Goal: Obtain resource: Download file/media

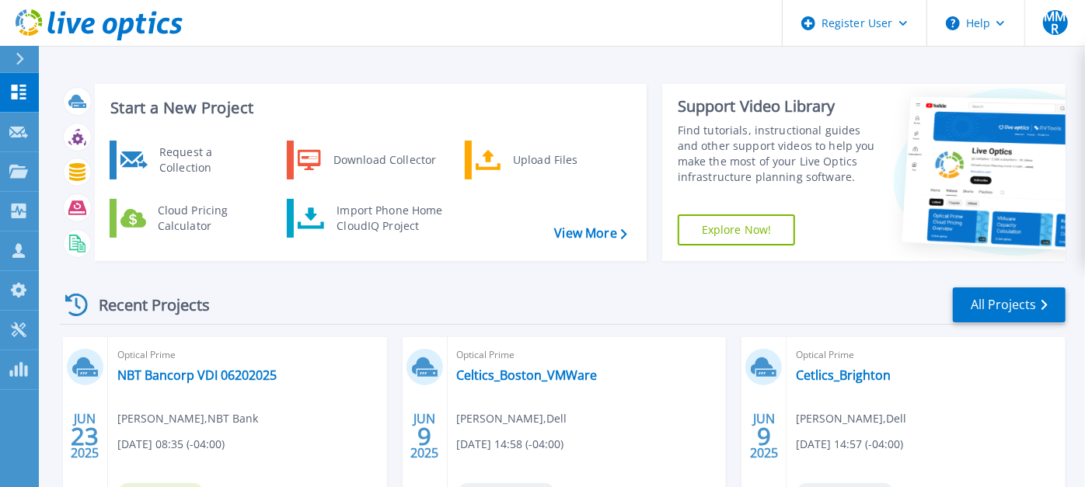
click at [12, 50] on button at bounding box center [19, 59] width 39 height 27
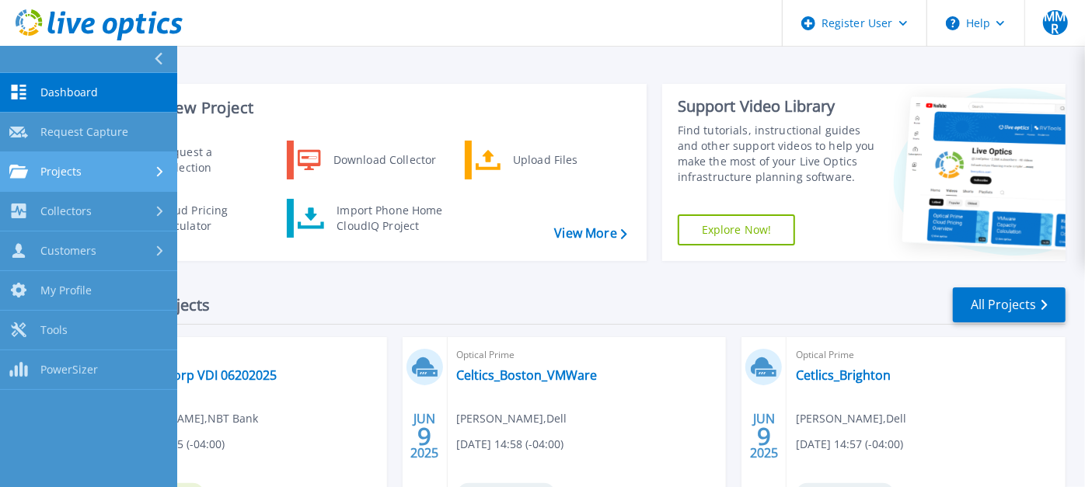
click at [73, 172] on span "Projects" at bounding box center [60, 172] width 41 height 14
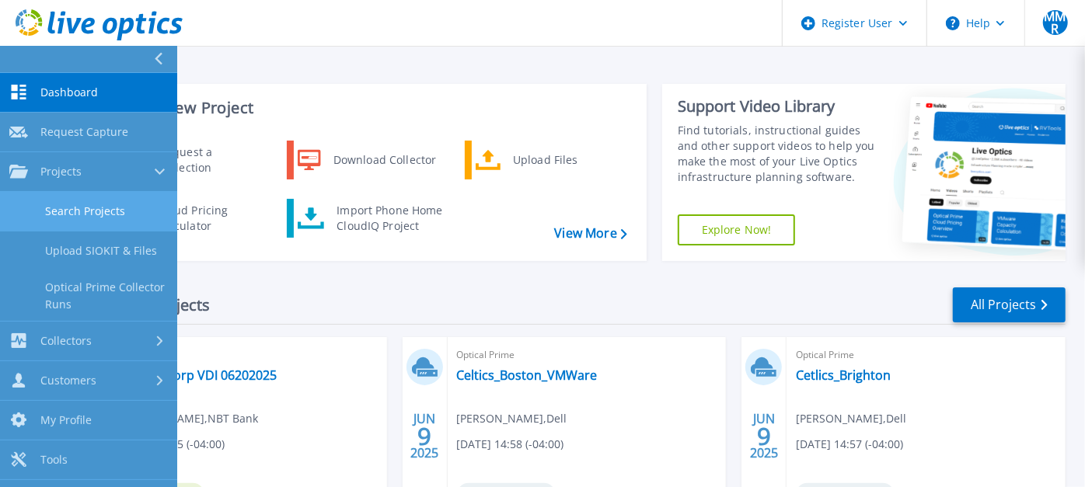
click at [77, 204] on link "Search Projects" at bounding box center [88, 212] width 177 height 40
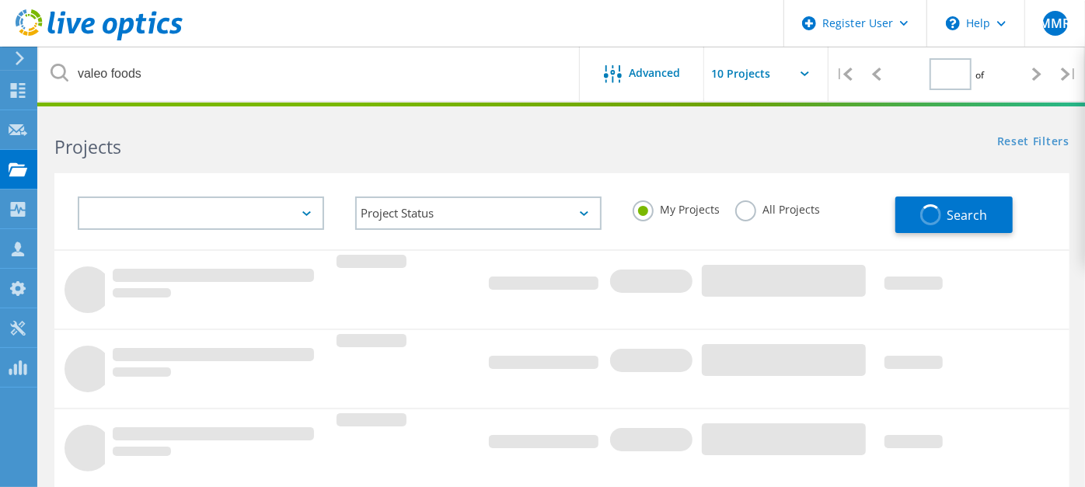
type input "1"
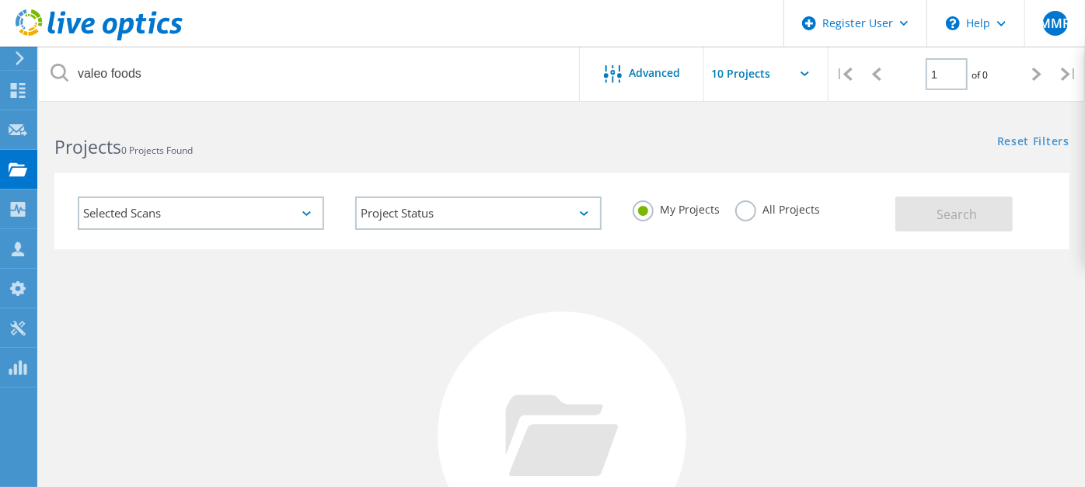
click at [739, 211] on label "All Projects" at bounding box center [777, 207] width 85 height 15
click at [0, 0] on input "All Projects" at bounding box center [0, 0] width 0 height 0
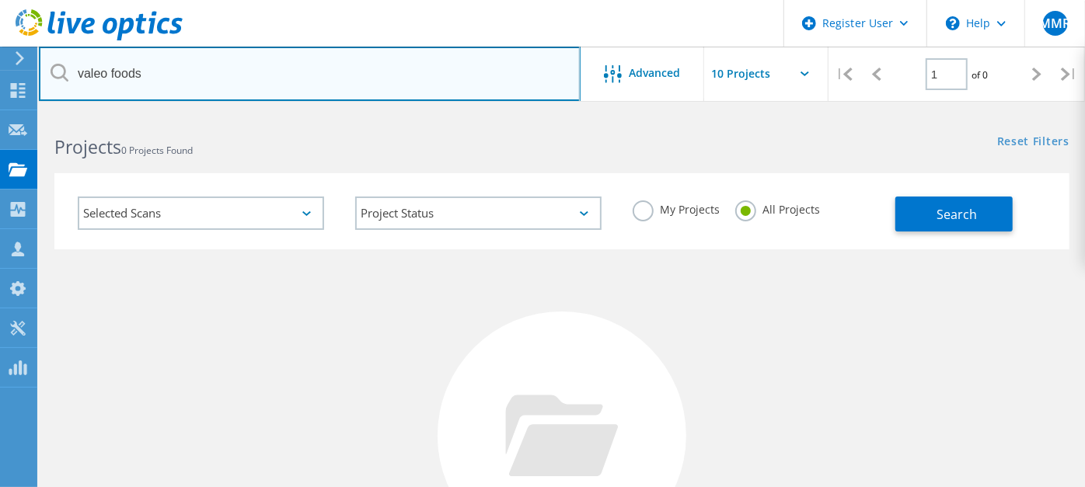
click at [173, 71] on input "valeo foods" at bounding box center [310, 74] width 542 height 54
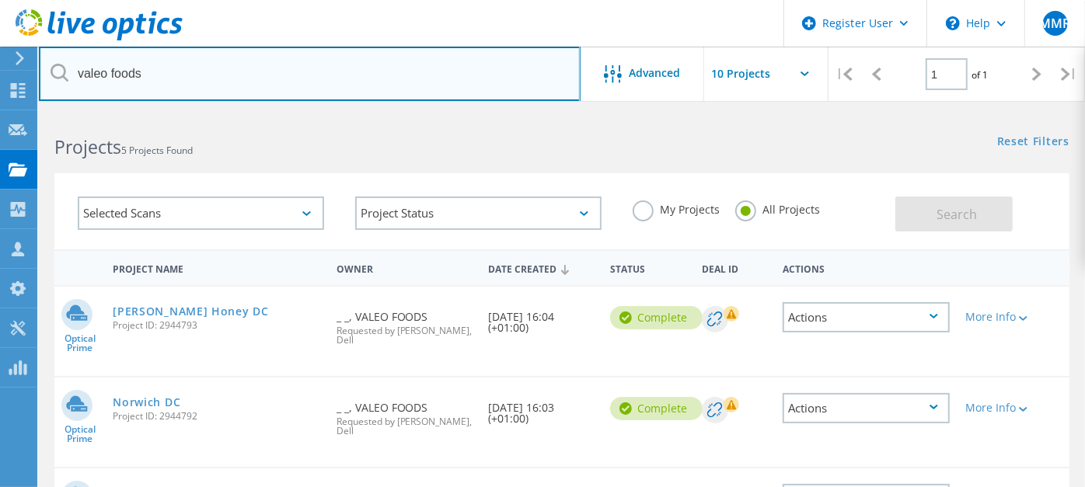
scroll to position [86, 0]
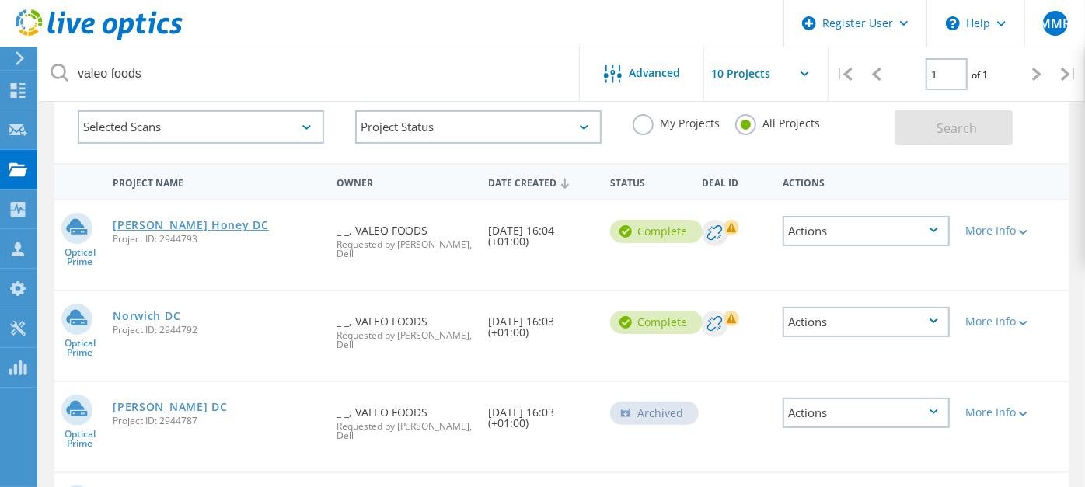
click at [159, 229] on link "[PERSON_NAME] Honey DC" at bounding box center [190, 225] width 155 height 11
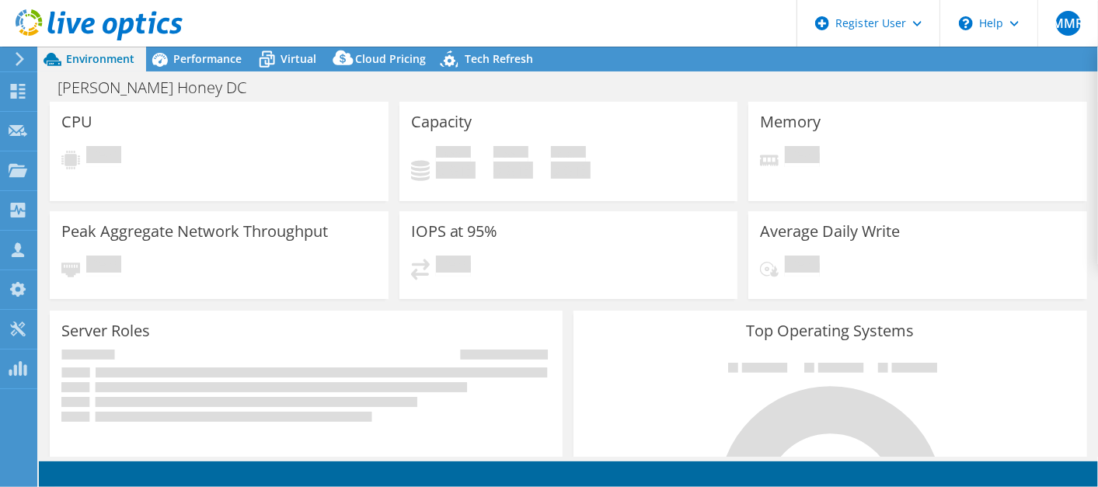
select select "USD"
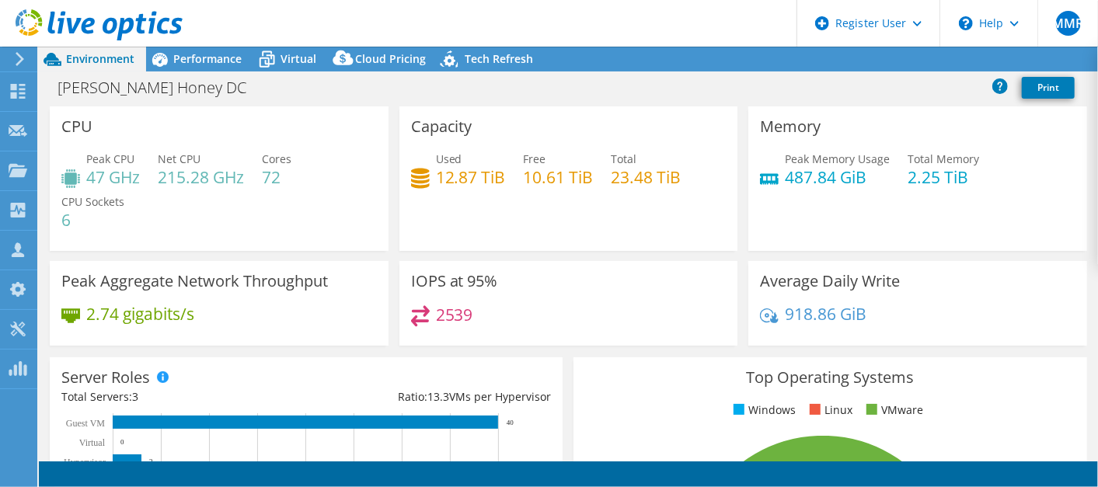
select select "EULondon"
select select "GBP"
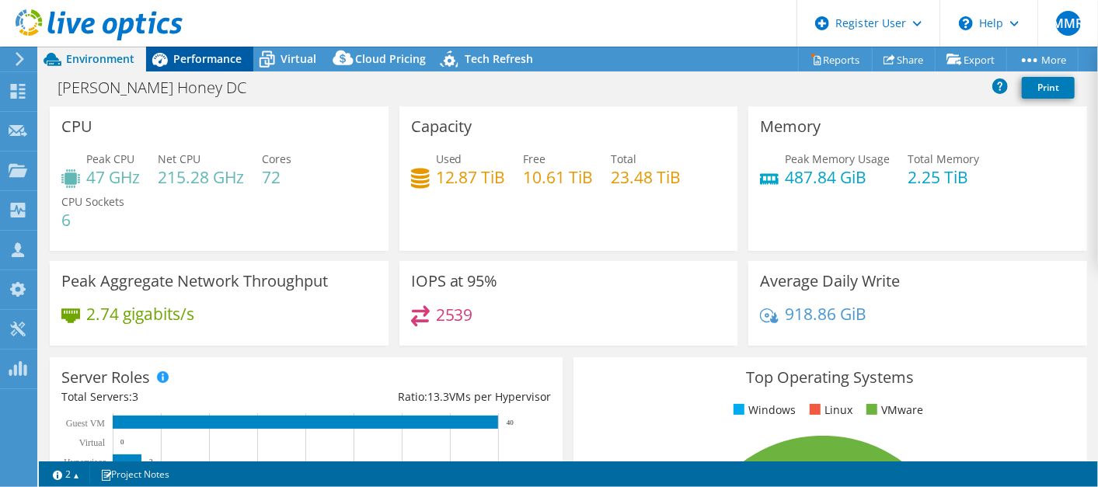
drag, startPoint x: 190, startPoint y: 62, endPoint x: 200, endPoint y: 66, distance: 10.1
click at [190, 62] on span "Performance" at bounding box center [207, 58] width 68 height 15
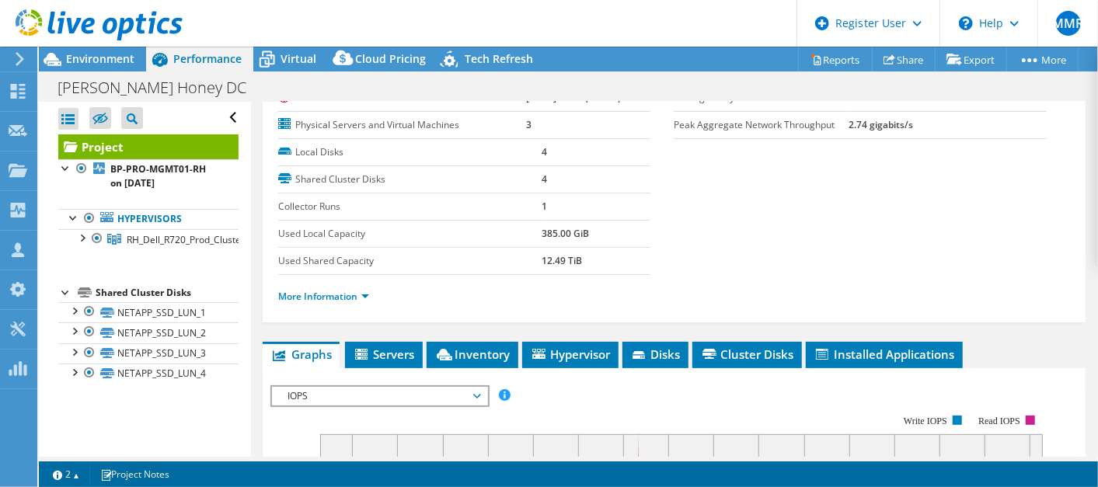
scroll to position [259, 0]
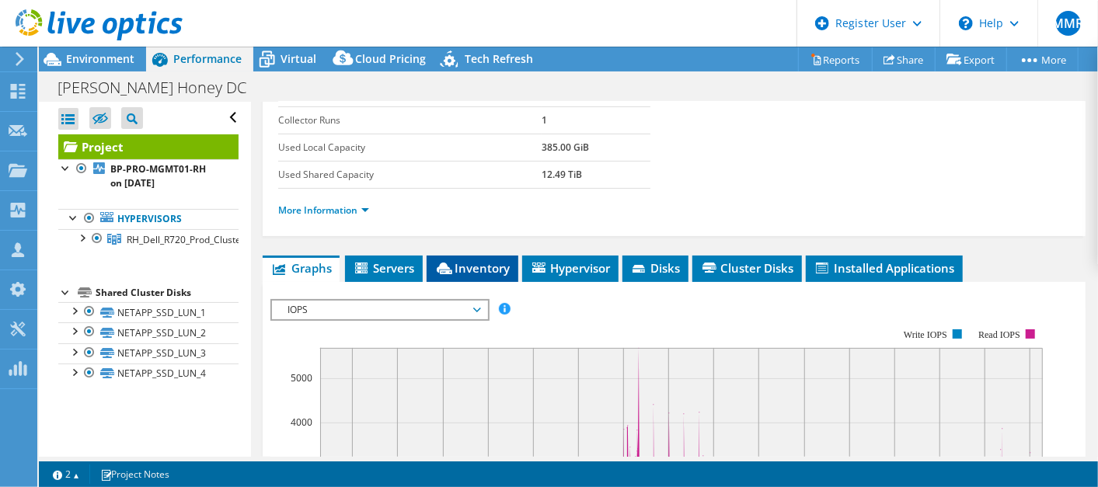
click at [507, 265] on span "Inventory" at bounding box center [472, 268] width 76 height 16
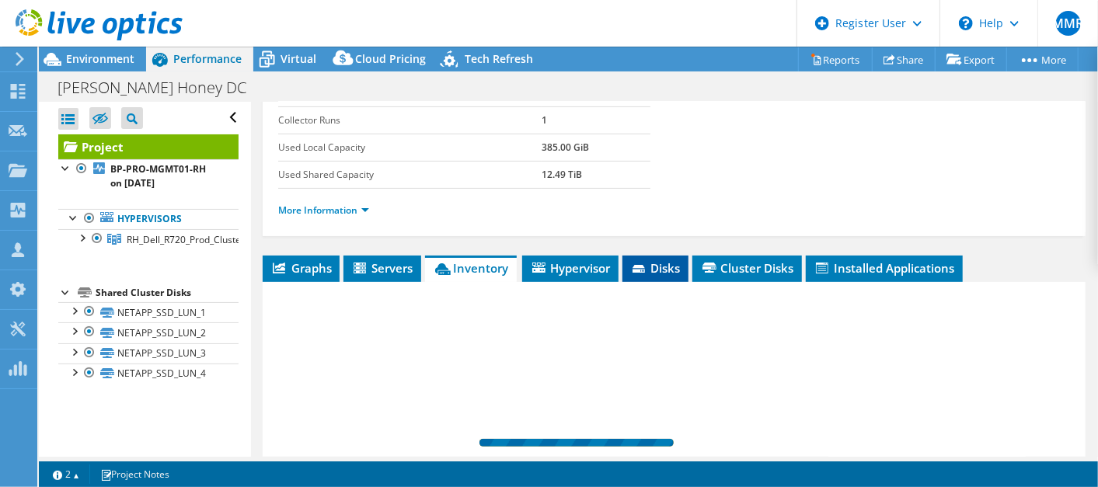
scroll to position [431, 0]
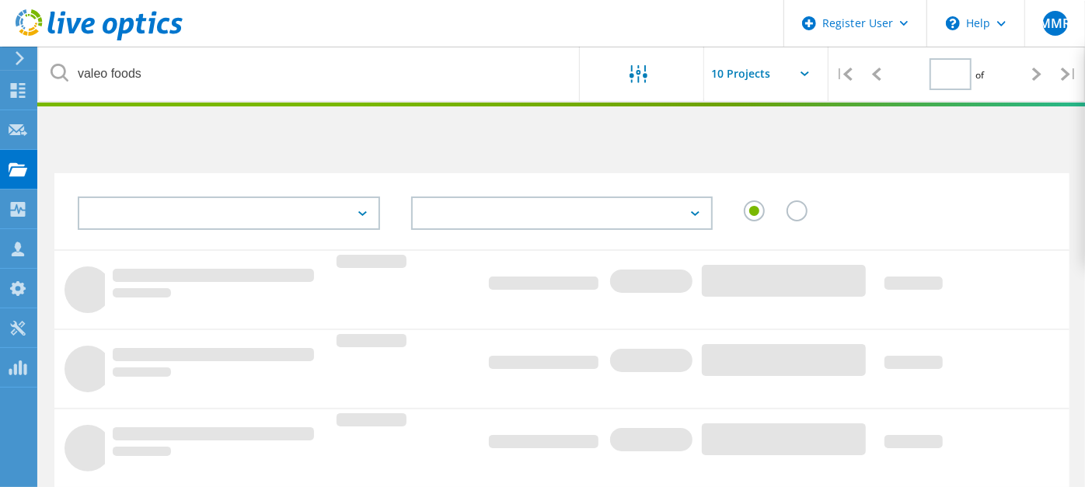
type input "1"
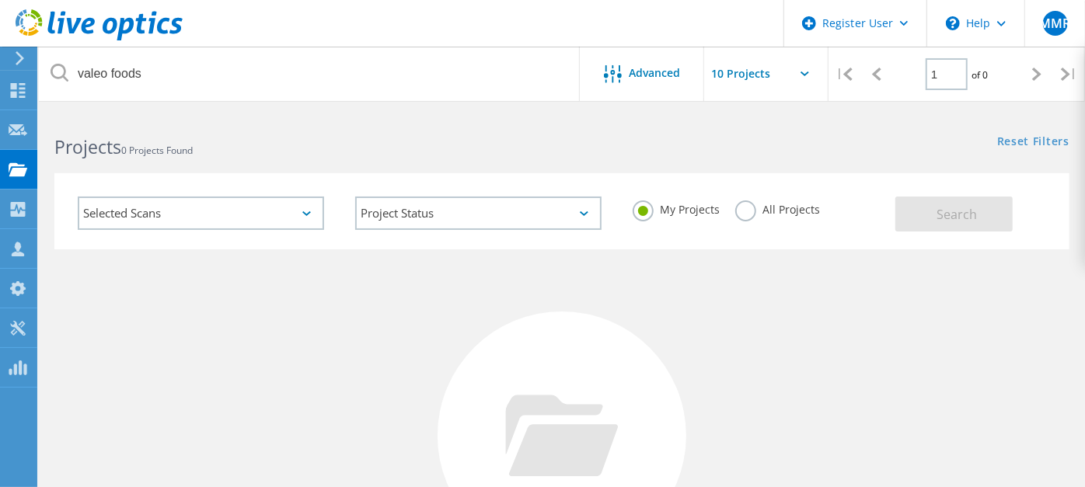
click at [740, 209] on label "All Projects" at bounding box center [777, 207] width 85 height 15
click at [0, 0] on input "All Projects" at bounding box center [0, 0] width 0 height 0
click at [943, 204] on button "Search" at bounding box center [953, 214] width 117 height 35
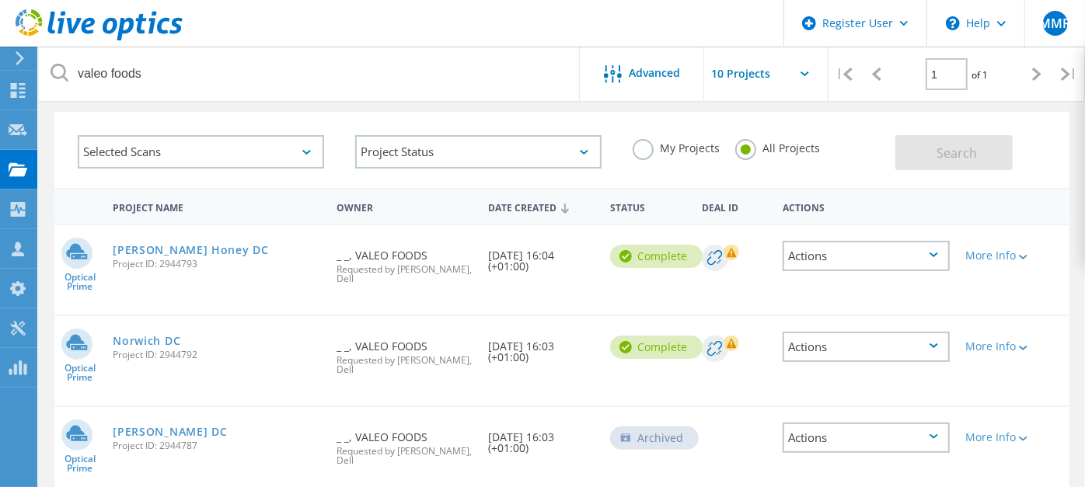
scroll to position [86, 0]
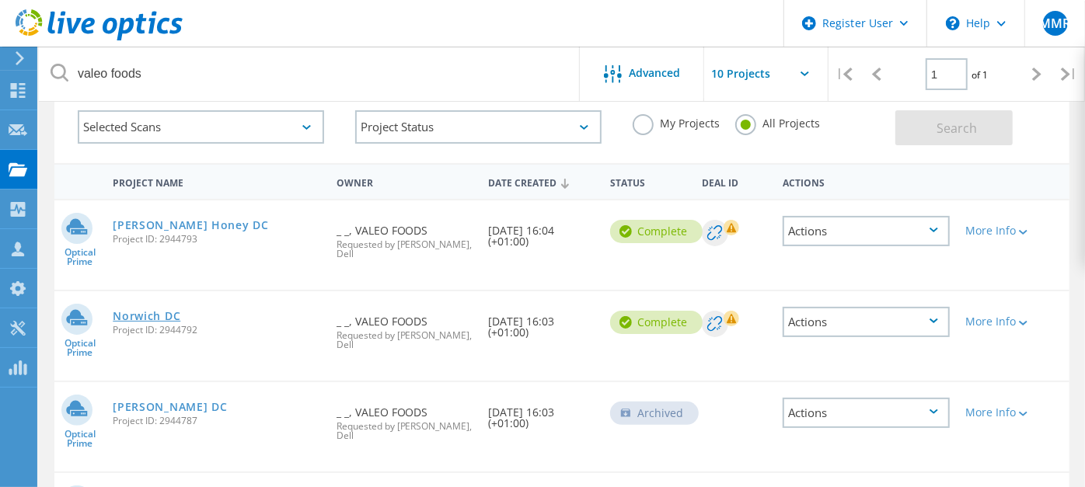
click at [132, 319] on link "Norwich DC" at bounding box center [147, 316] width 68 height 11
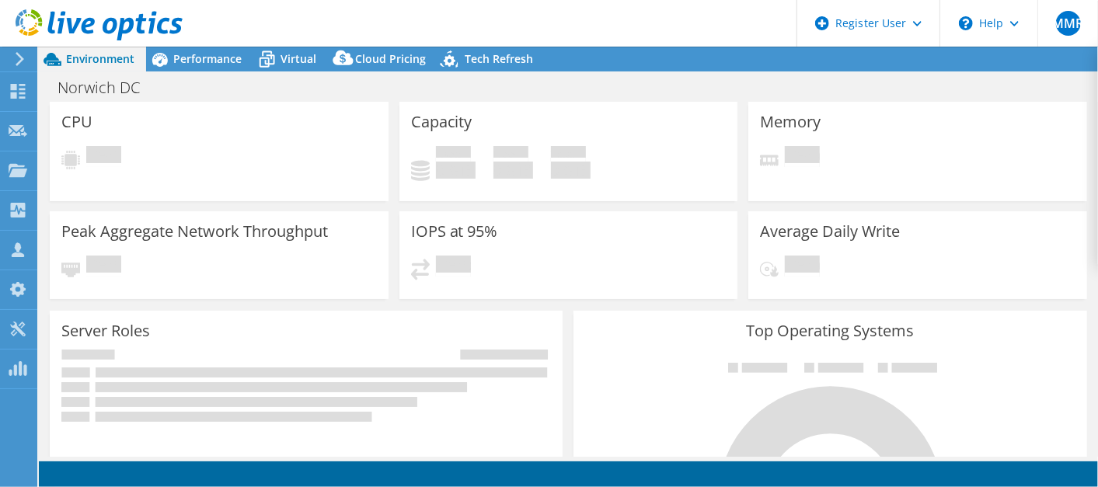
select select "USD"
select select "EULondon"
click at [202, 62] on span "Performance" at bounding box center [207, 58] width 68 height 15
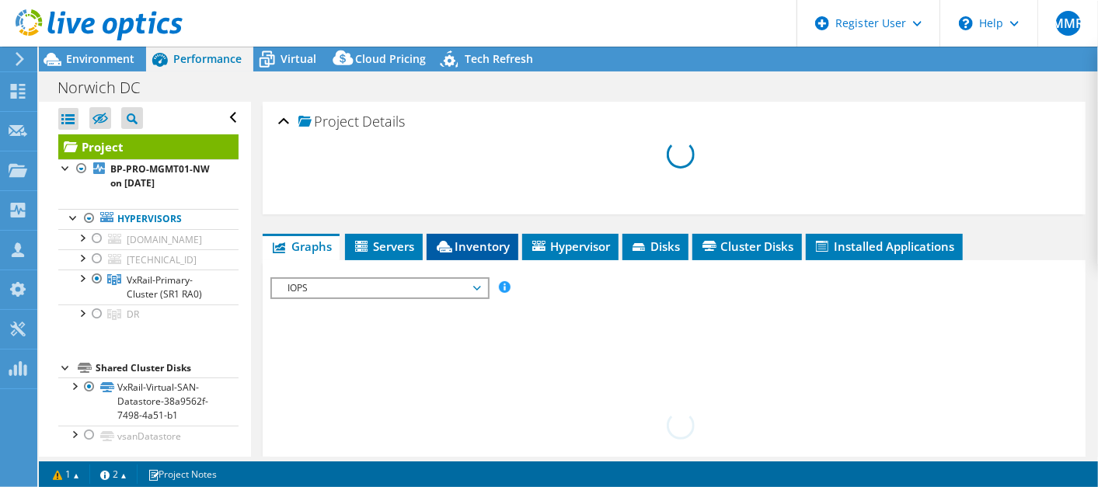
click at [497, 242] on span "Inventory" at bounding box center [472, 247] width 76 height 16
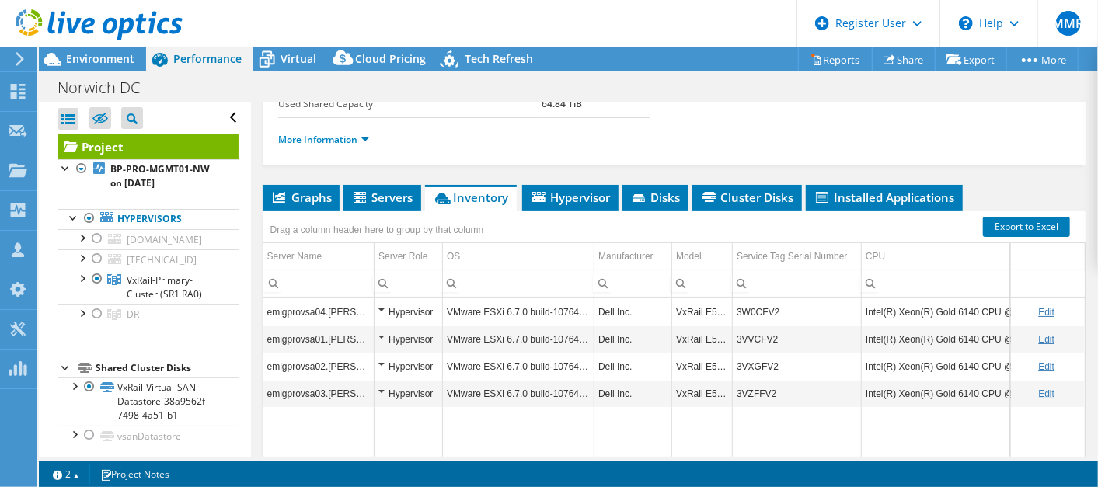
scroll to position [345, 0]
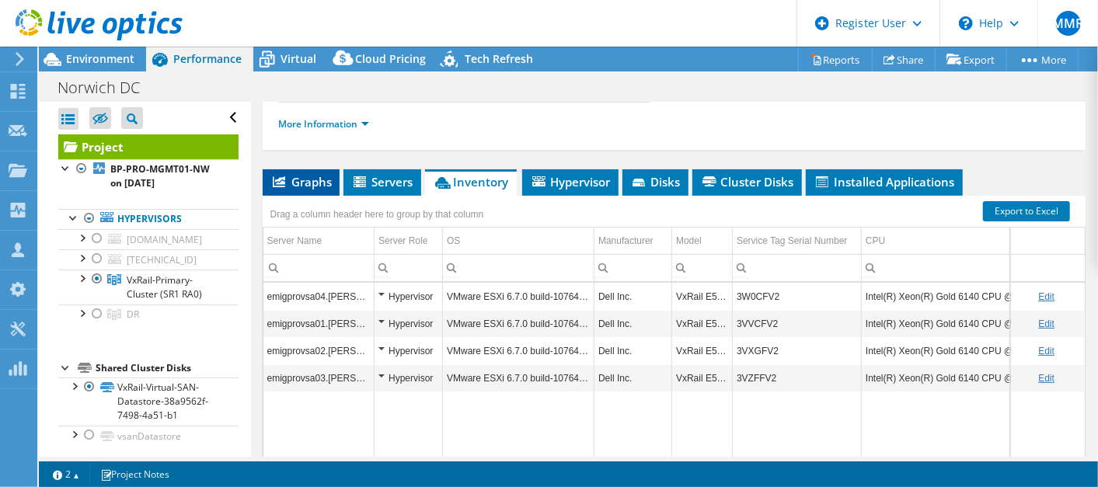
click at [301, 182] on span "Graphs" at bounding box center [300, 182] width 61 height 16
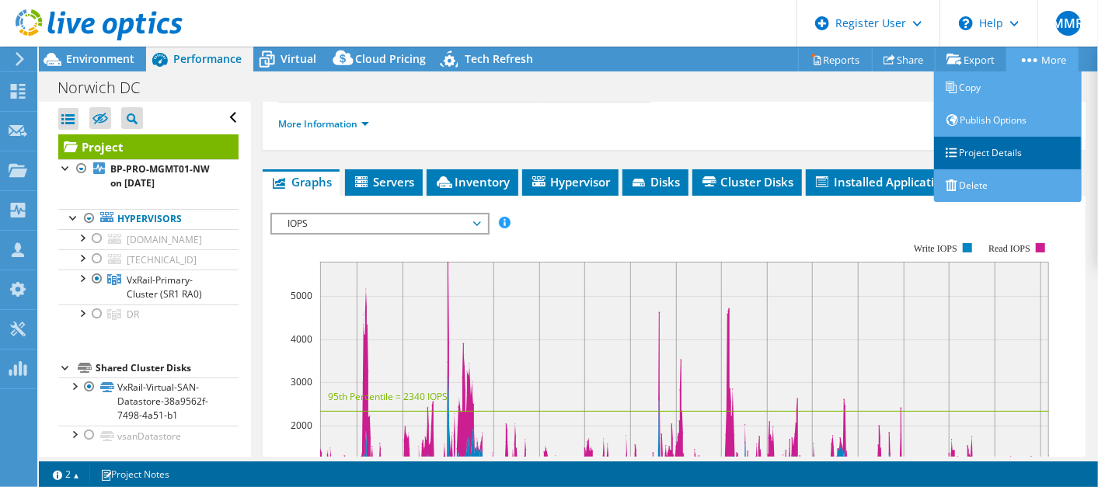
click at [1012, 143] on link "Project Details" at bounding box center [1008, 153] width 148 height 33
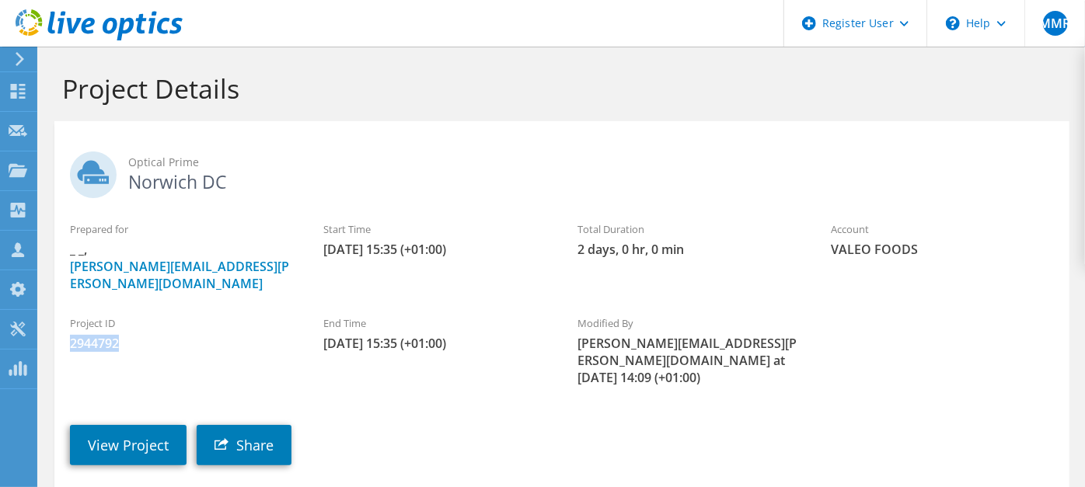
drag, startPoint x: 132, startPoint y: 330, endPoint x: 54, endPoint y: 331, distance: 78.5
click at [54, 331] on div "Project ID 2944792" at bounding box center [180, 334] width 253 height 52
copy span "2944792"
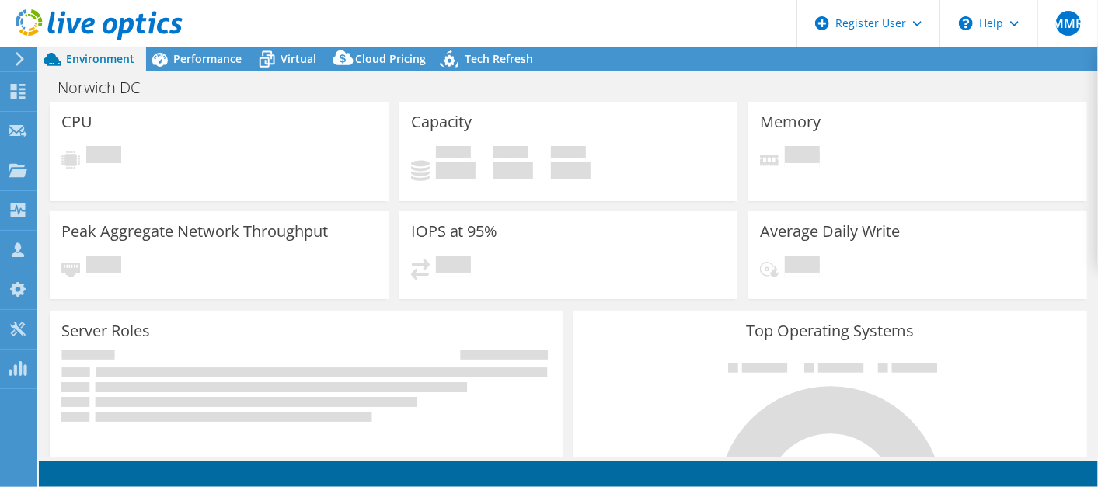
select select "EULondon"
select select "USD"
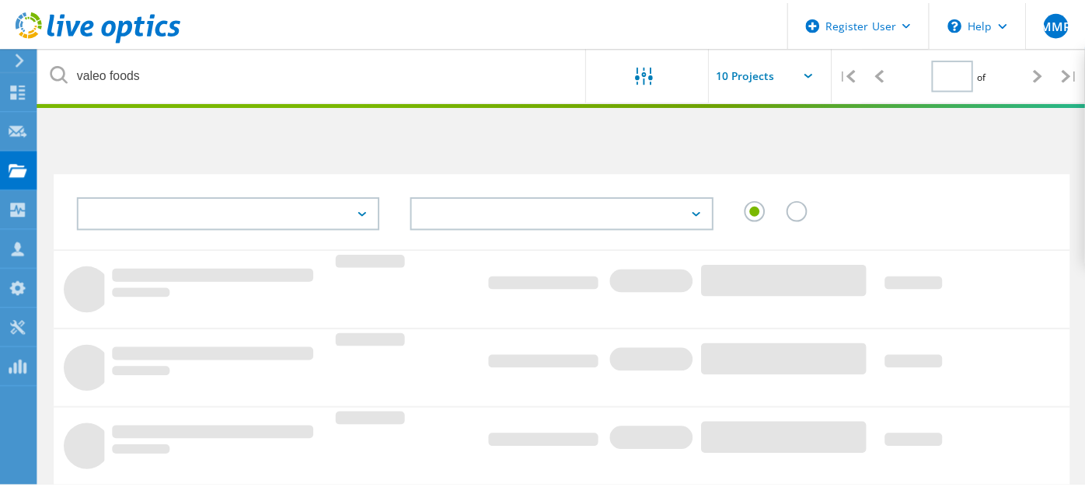
scroll to position [86, 0]
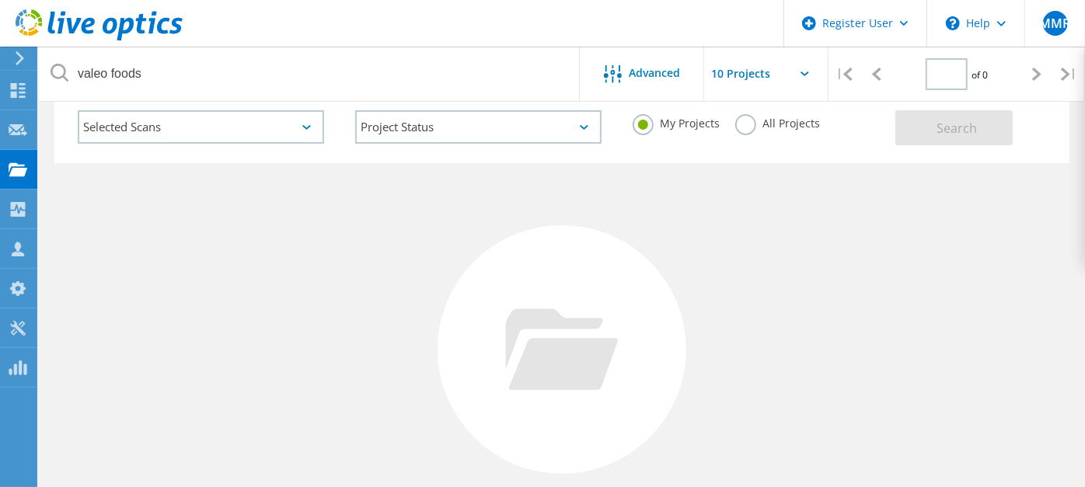
type input "1"
click at [751, 127] on label "All Projects" at bounding box center [777, 121] width 85 height 15
click at [0, 0] on input "All Projects" at bounding box center [0, 0] width 0 height 0
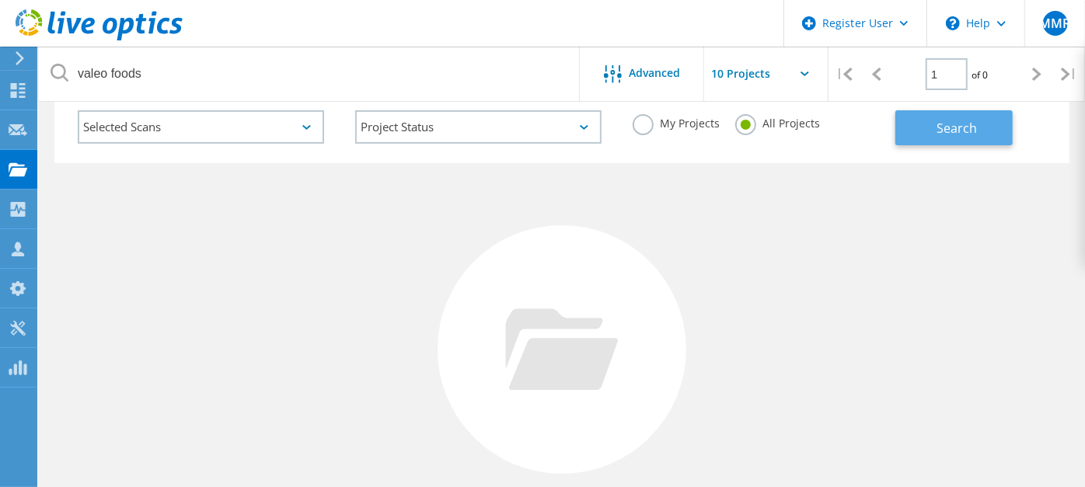
click at [926, 138] on button "Search" at bounding box center [953, 127] width 117 height 35
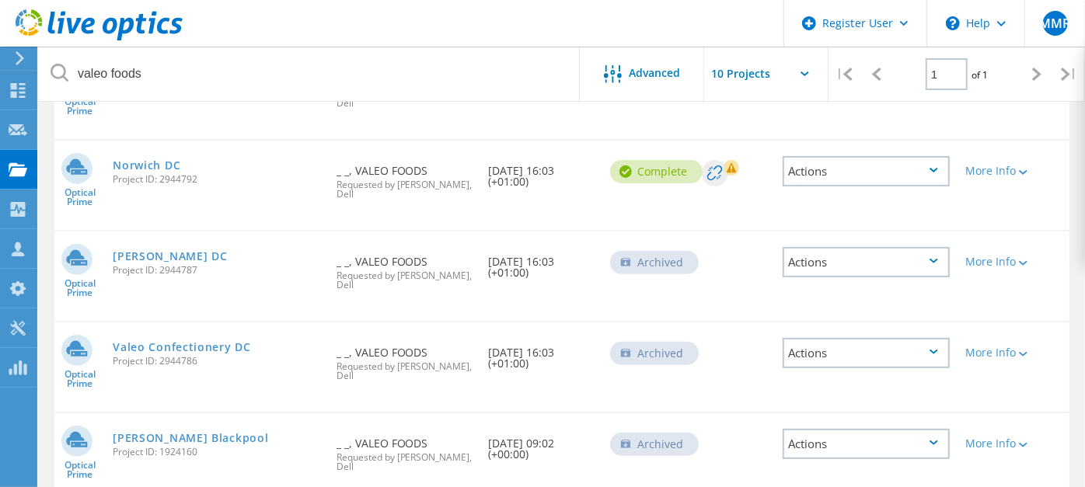
scroll to position [259, 0]
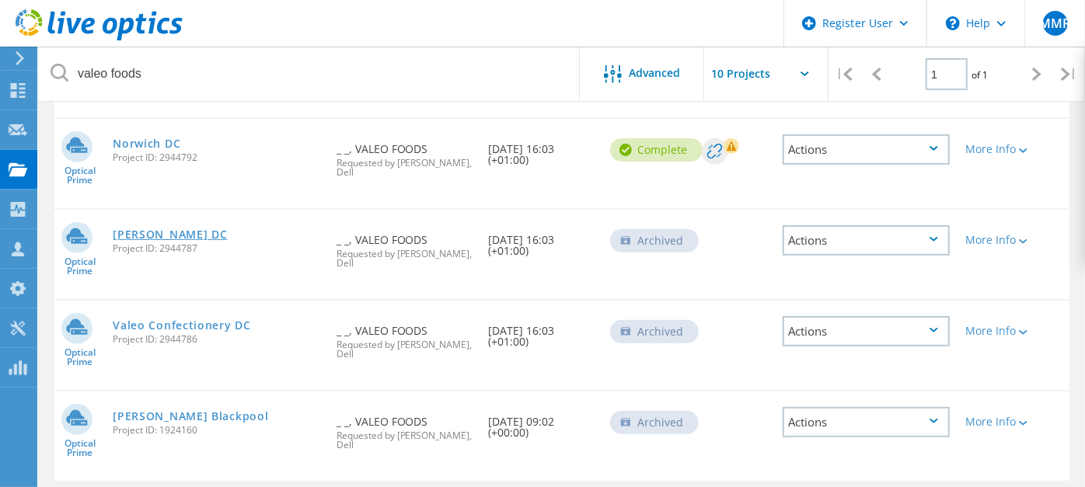
click at [182, 229] on link "Matthew Walker DC" at bounding box center [170, 234] width 114 height 11
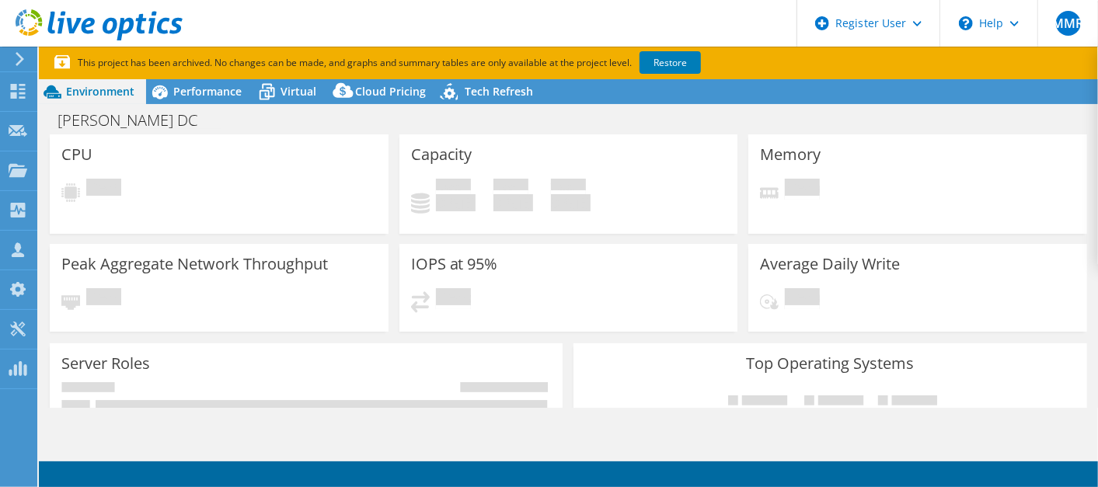
select select "USD"
select select "EULondon"
select select "GBP"
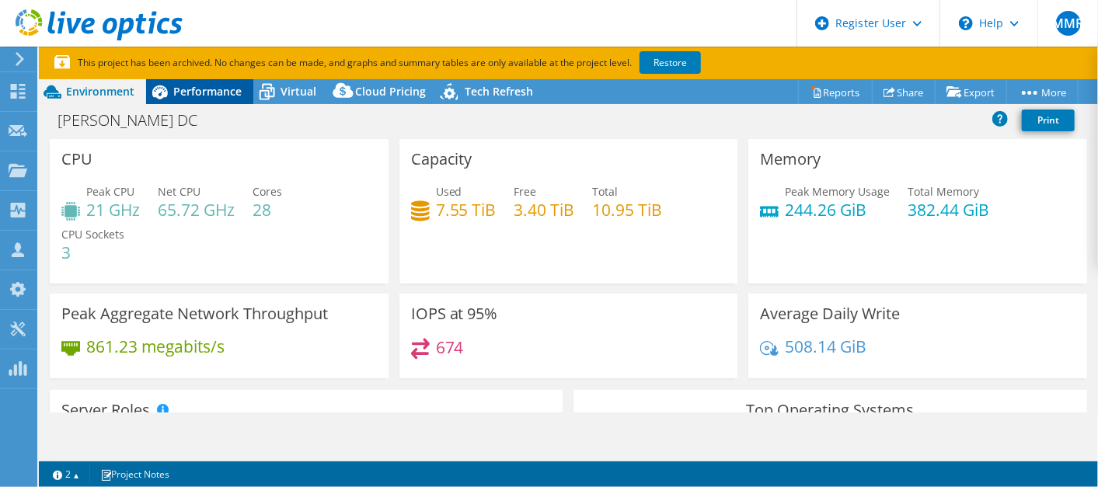
click at [187, 91] on span "Performance" at bounding box center [207, 91] width 68 height 15
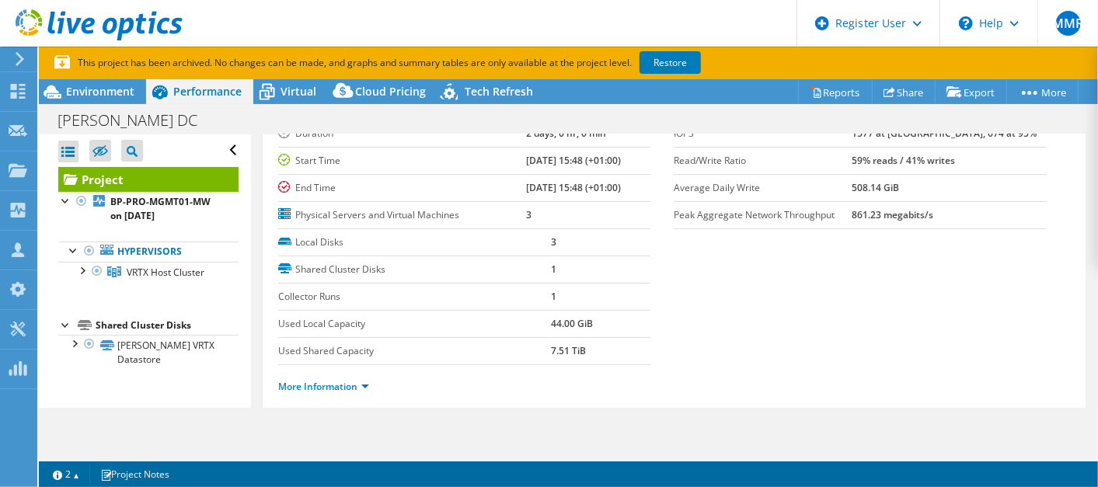
scroll to position [259, 0]
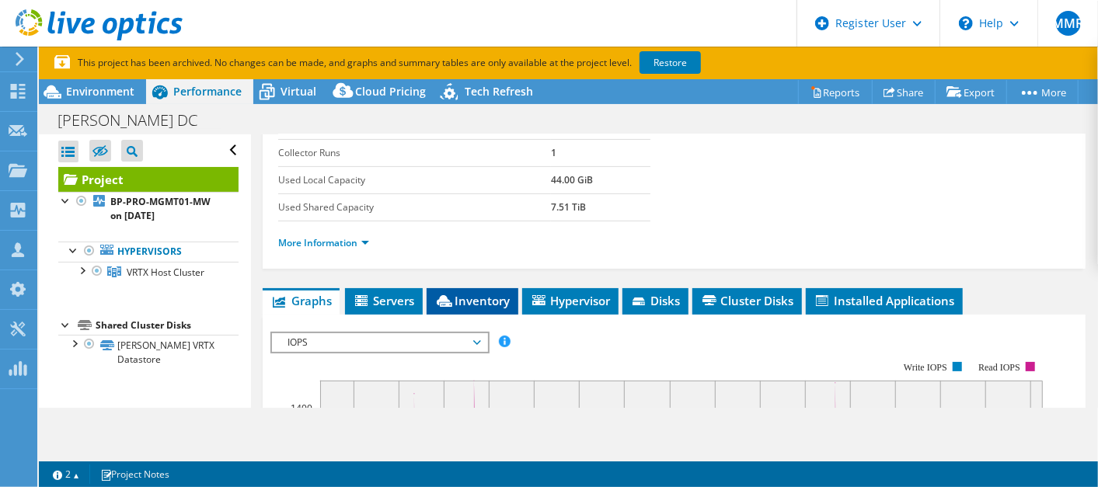
click at [476, 298] on span "Inventory" at bounding box center [472, 301] width 76 height 16
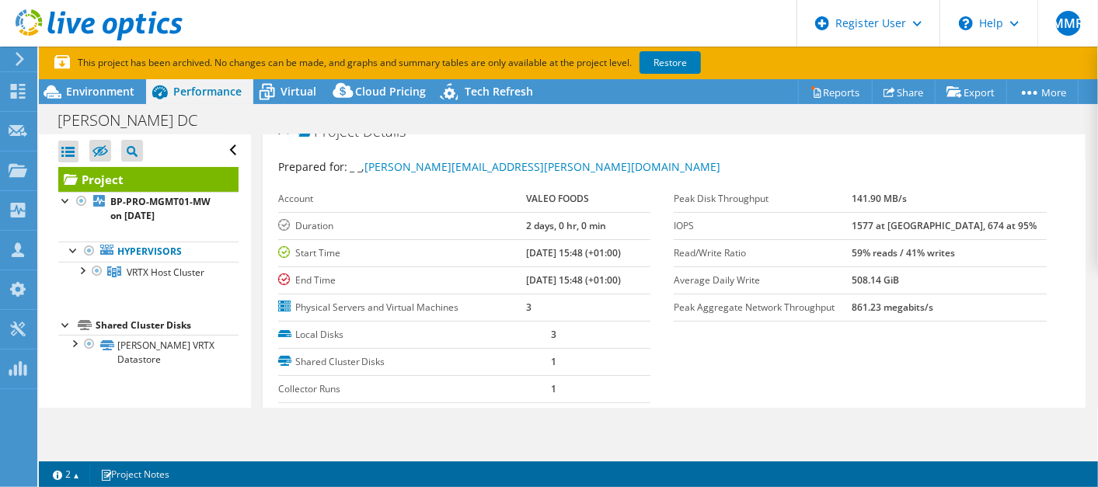
scroll to position [0, 0]
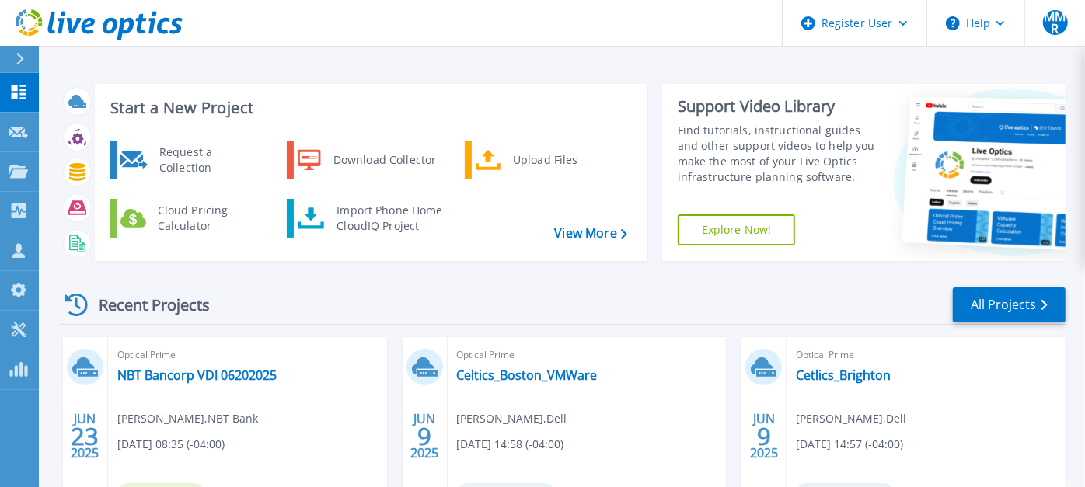
click at [24, 60] on icon at bounding box center [20, 59] width 9 height 12
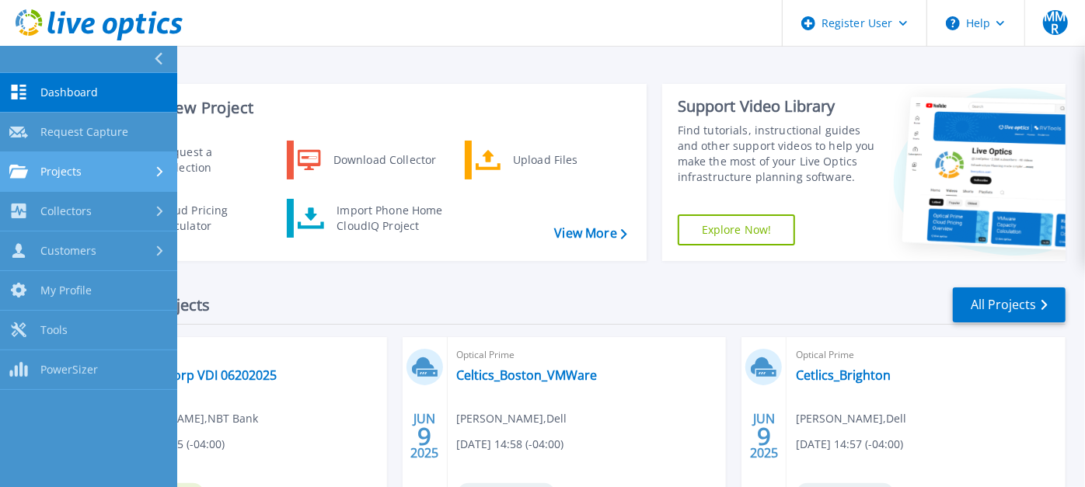
click at [68, 167] on span "Projects" at bounding box center [60, 172] width 41 height 14
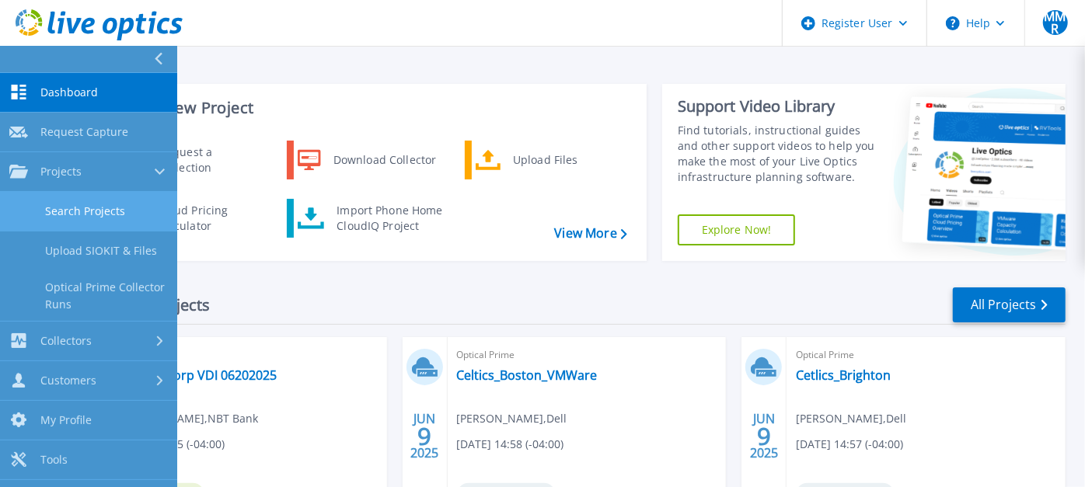
click at [88, 206] on link "Search Projects" at bounding box center [88, 212] width 177 height 40
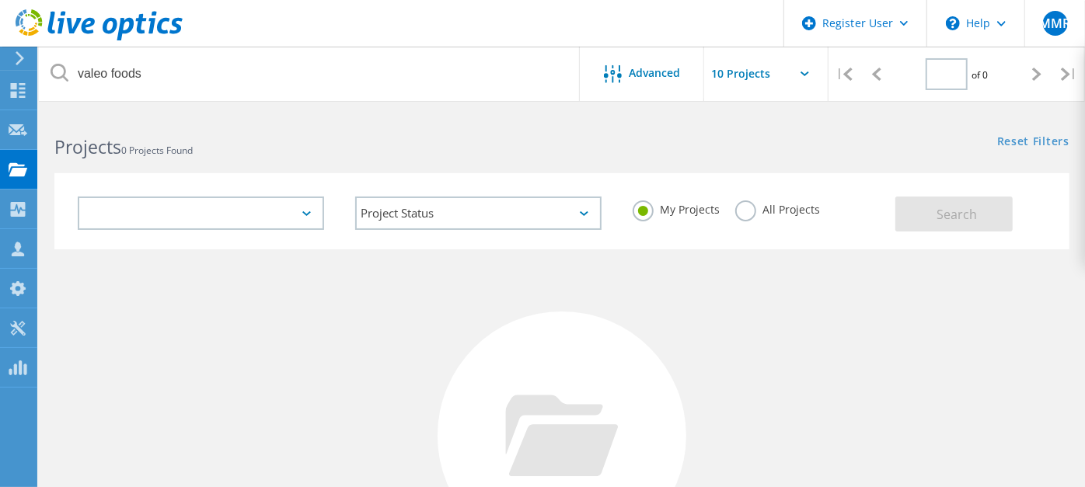
type input "1"
click at [735, 211] on label "All Projects" at bounding box center [777, 207] width 85 height 15
click at [0, 0] on input "All Projects" at bounding box center [0, 0] width 0 height 0
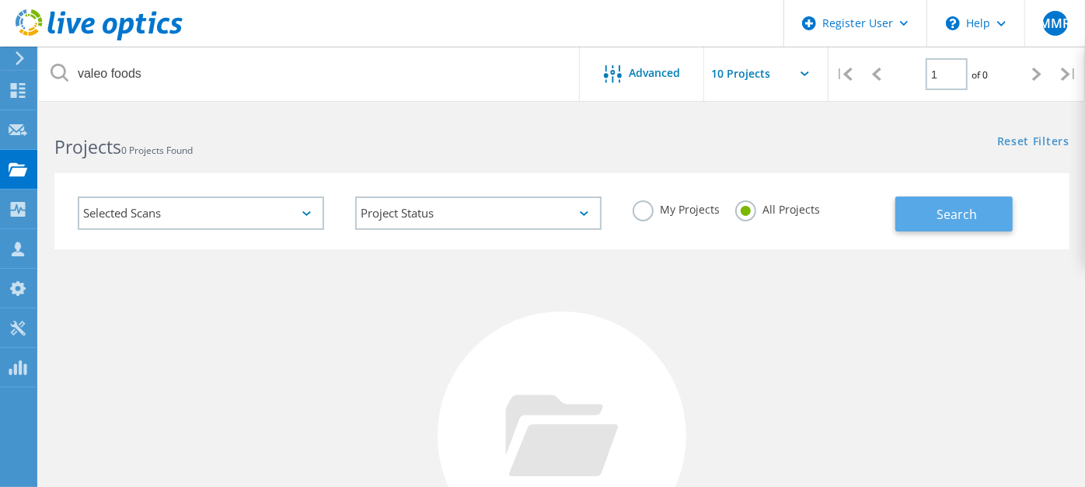
click at [936, 214] on span "Search" at bounding box center [956, 214] width 40 height 17
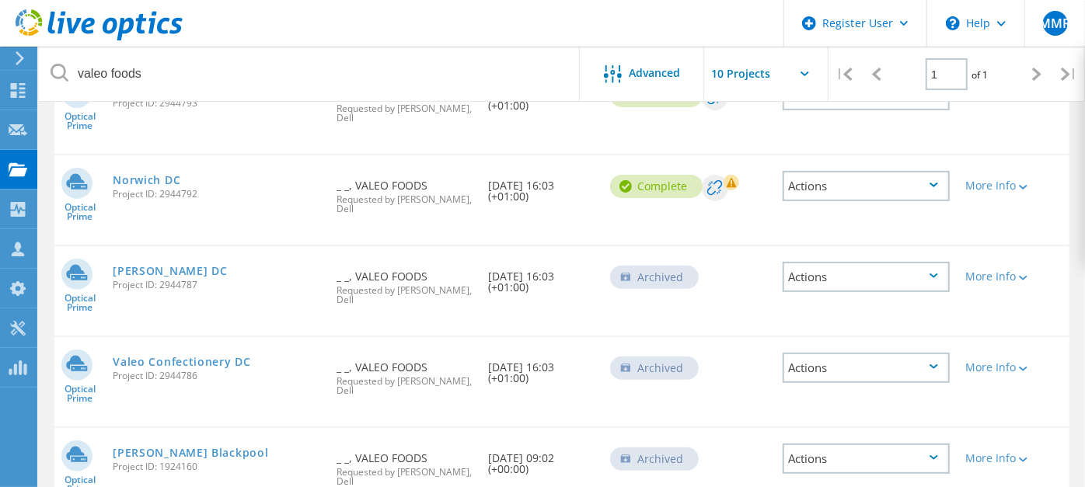
scroll to position [259, 0]
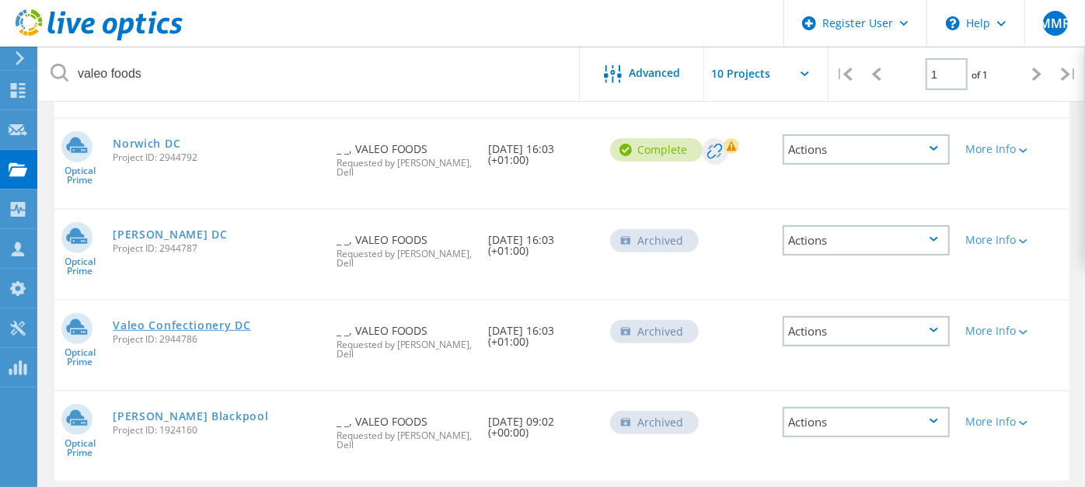
click at [164, 325] on link "Valeo Confectionery DC" at bounding box center [182, 325] width 138 height 11
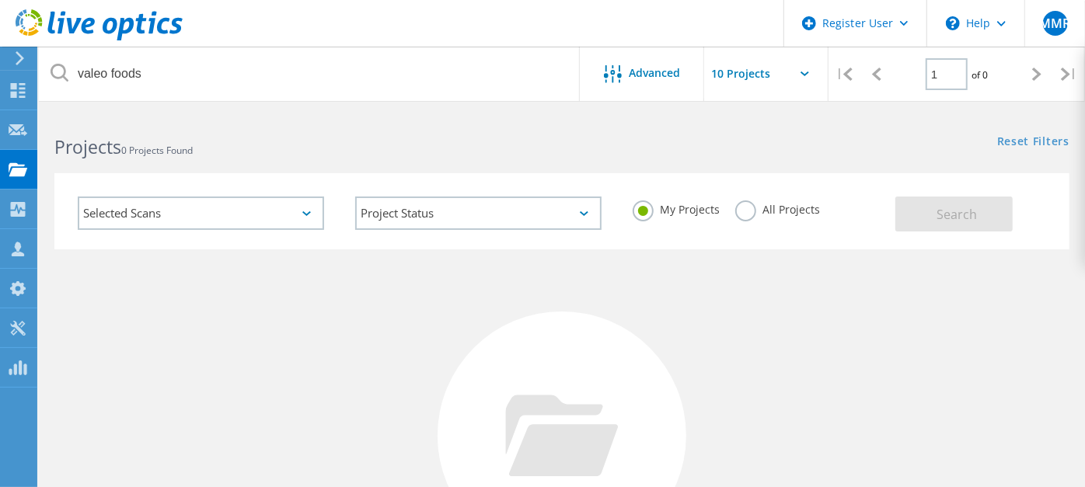
click at [738, 206] on label "All Projects" at bounding box center [777, 207] width 85 height 15
click at [0, 0] on input "All Projects" at bounding box center [0, 0] width 0 height 0
click at [960, 223] on button "Search" at bounding box center [953, 214] width 117 height 35
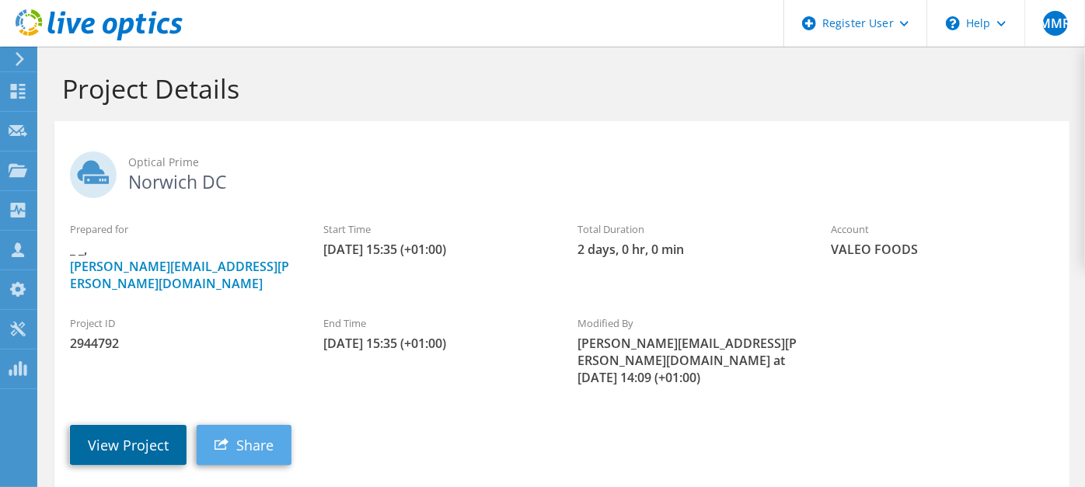
drag, startPoint x: 161, startPoint y: 413, endPoint x: 202, endPoint y: 399, distance: 43.5
click at [161, 425] on link "View Project" at bounding box center [128, 445] width 117 height 40
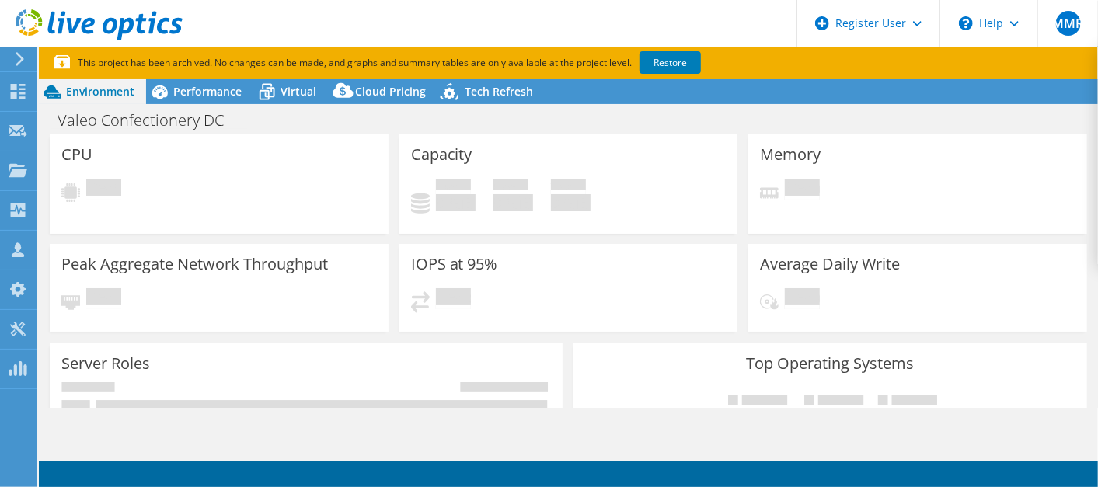
select select "EULondon"
select select "GBP"
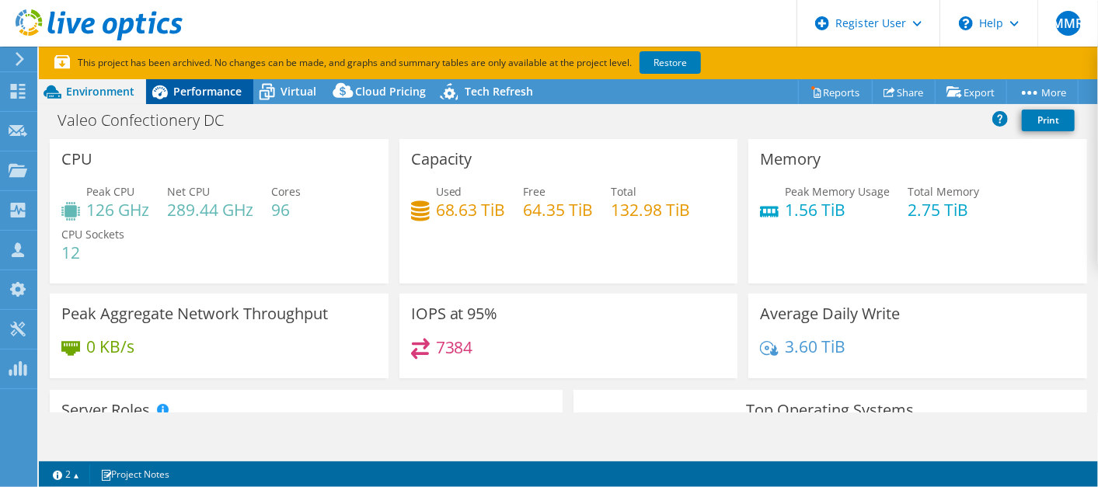
click at [225, 90] on span "Performance" at bounding box center [207, 91] width 68 height 15
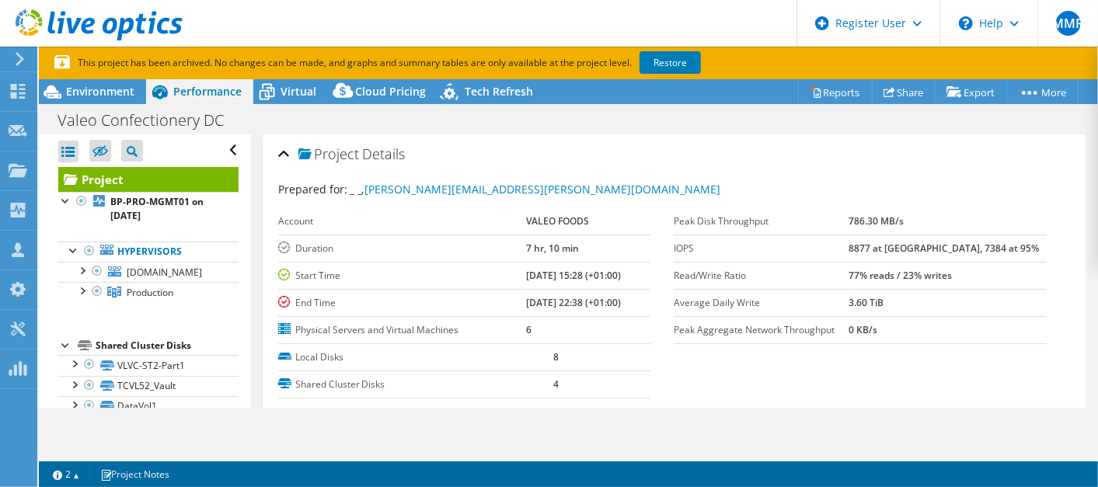
scroll to position [173, 0]
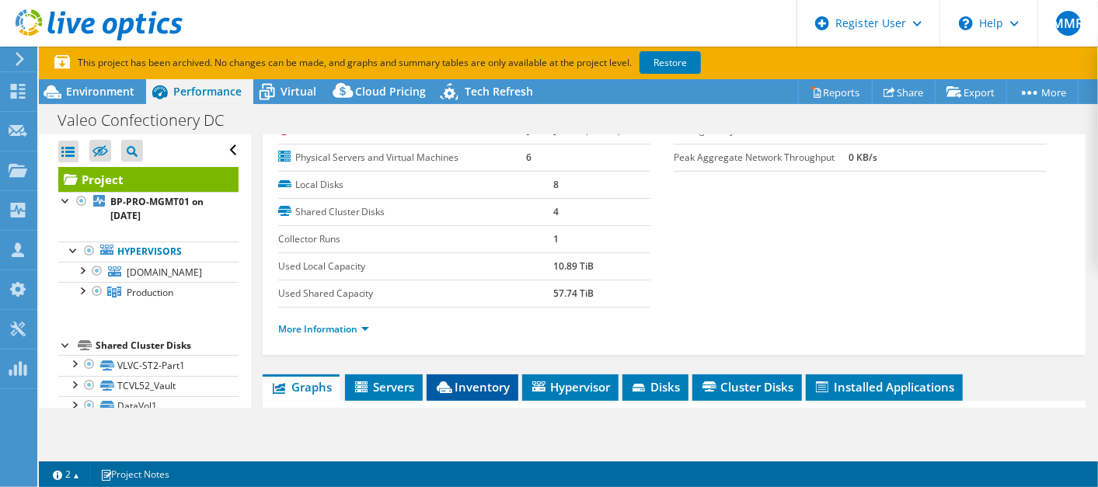
drag, startPoint x: 479, startPoint y: 383, endPoint x: 502, endPoint y: 382, distance: 22.5
click at [479, 383] on span "Inventory" at bounding box center [472, 387] width 76 height 16
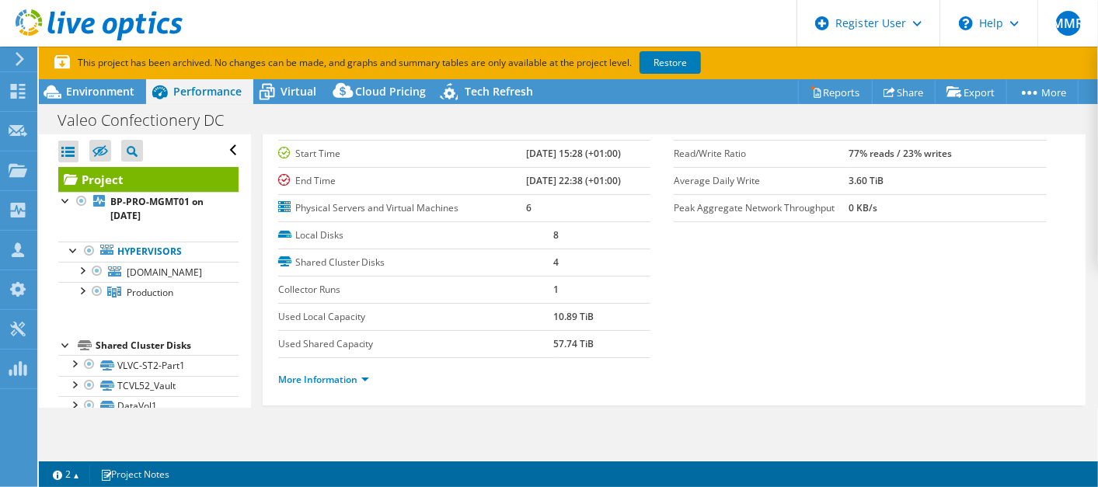
scroll to position [0, 0]
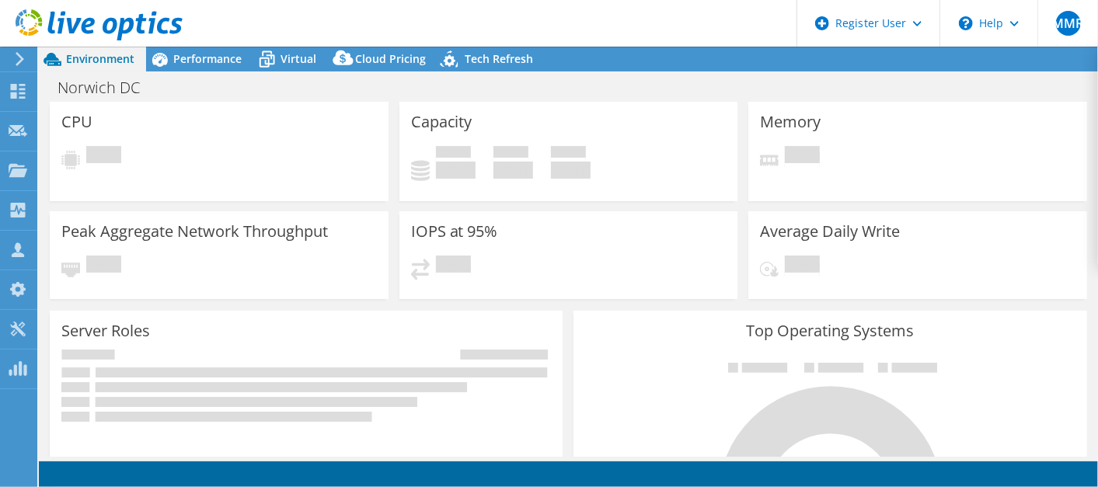
select select "EULondon"
select select "USD"
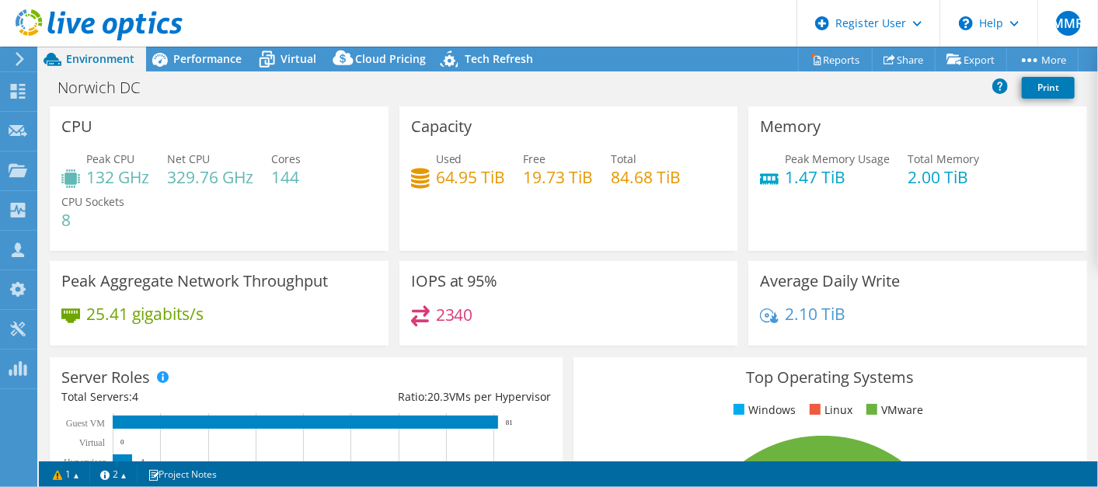
click at [601, 90] on div "Norwich DC Print" at bounding box center [568, 87] width 1059 height 29
click at [845, 55] on link "Reports" at bounding box center [835, 59] width 75 height 24
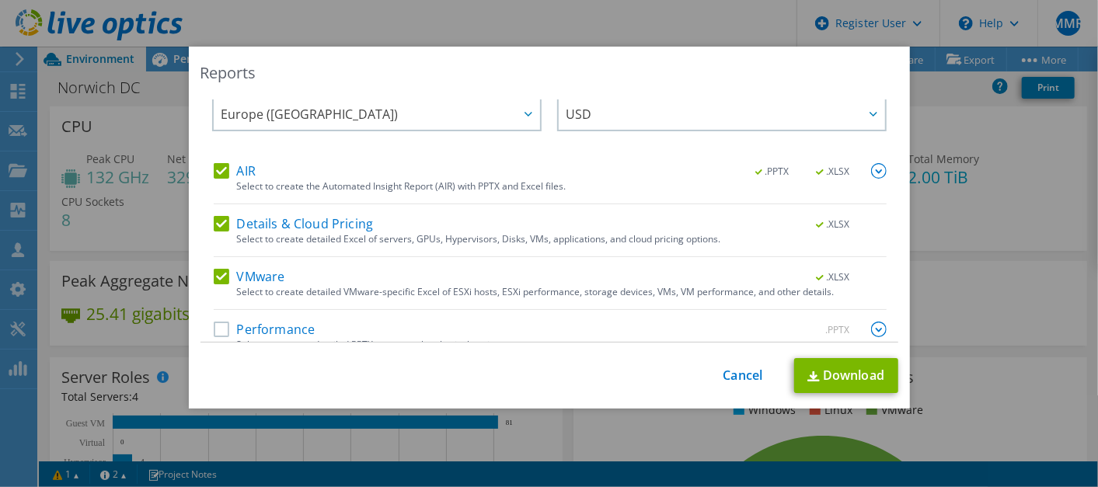
scroll to position [40, 0]
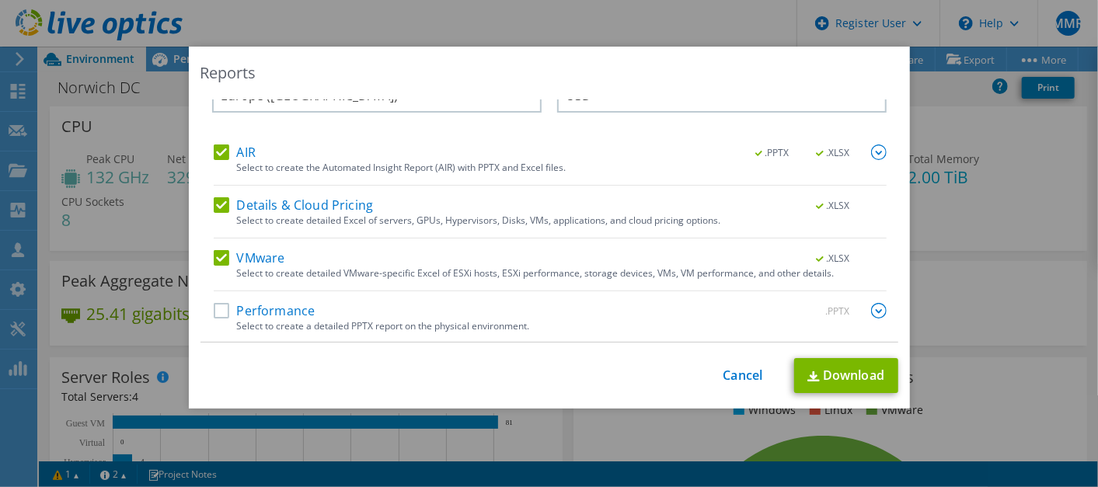
click at [214, 306] on label "Performance" at bounding box center [265, 311] width 102 height 16
click at [0, 0] on input "Performance" at bounding box center [0, 0] width 0 height 0
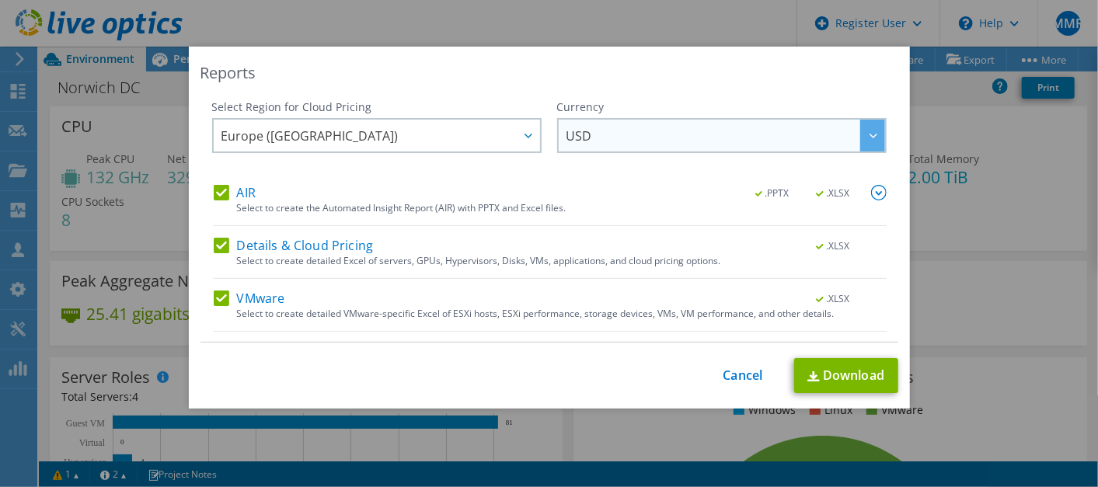
click at [760, 126] on span "USD" at bounding box center [726, 136] width 319 height 32
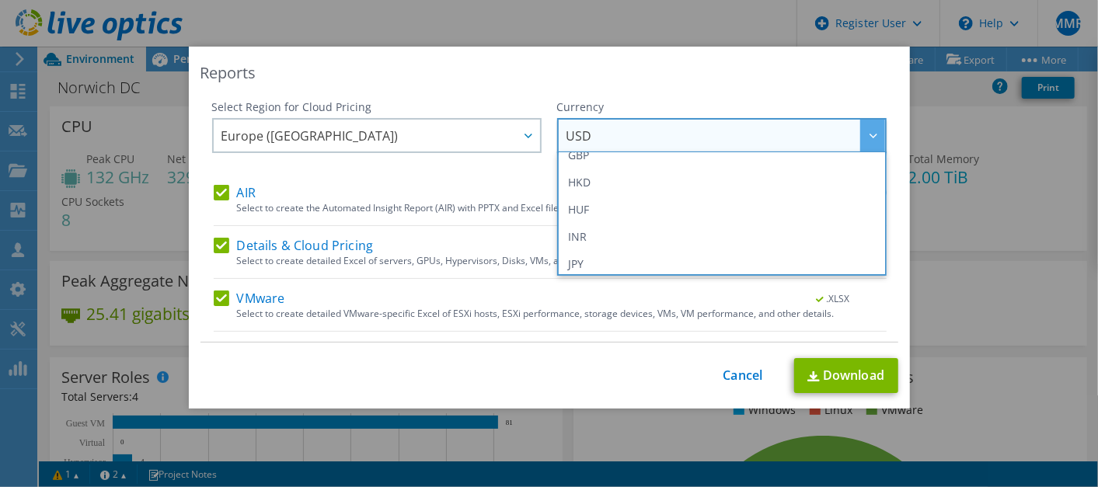
scroll to position [173, 0]
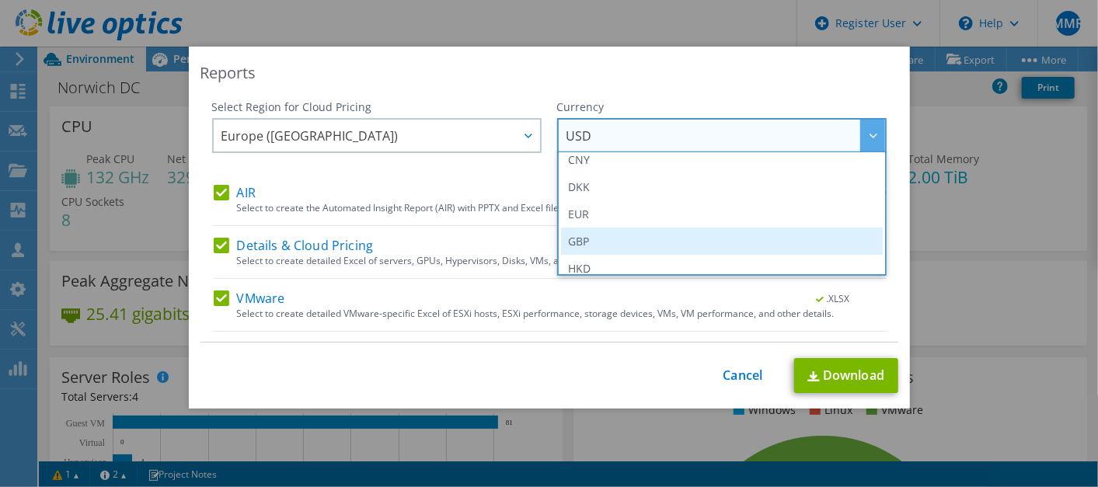
click at [608, 246] on li "GBP" at bounding box center [722, 241] width 322 height 27
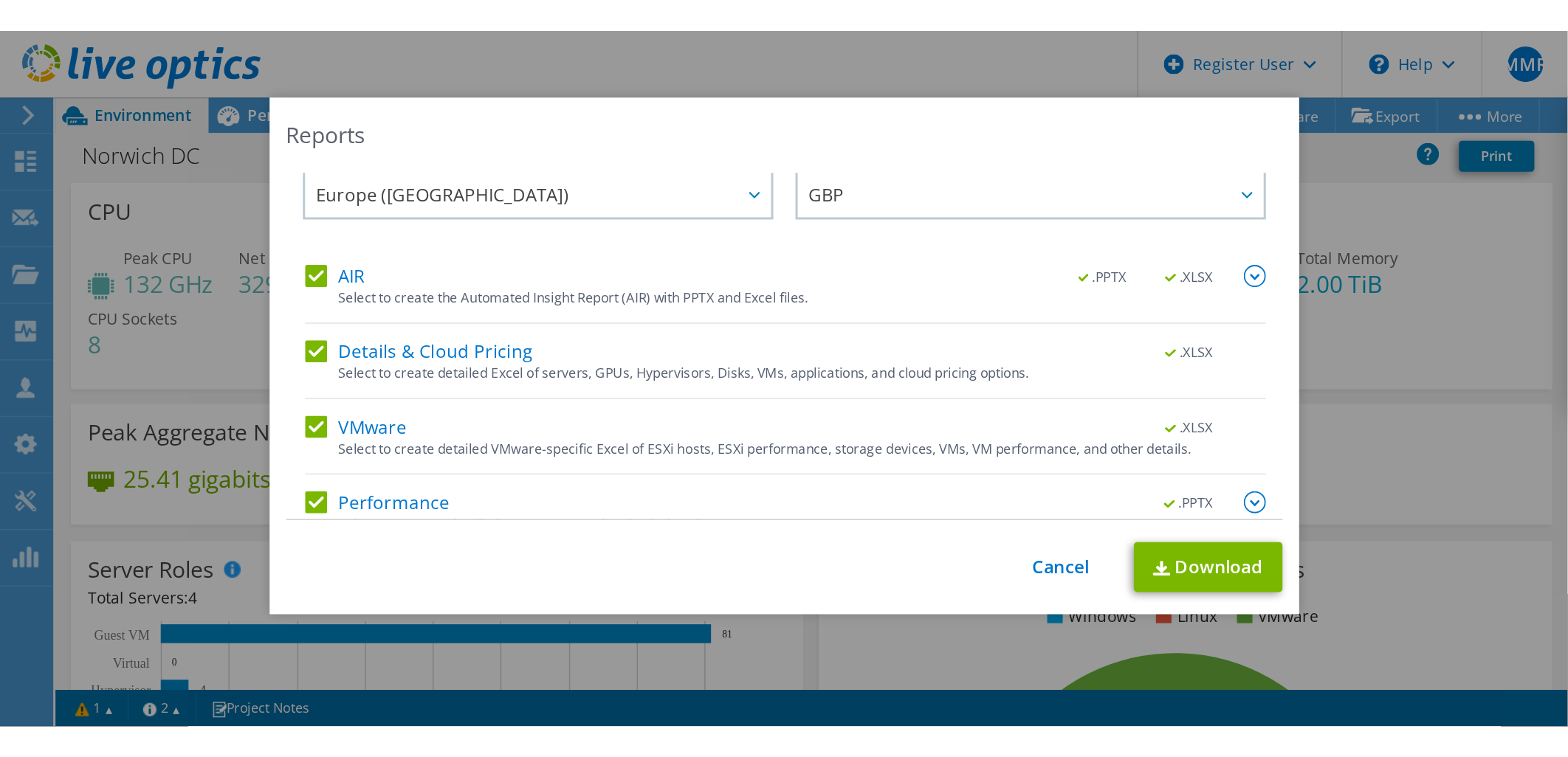
scroll to position [38, 0]
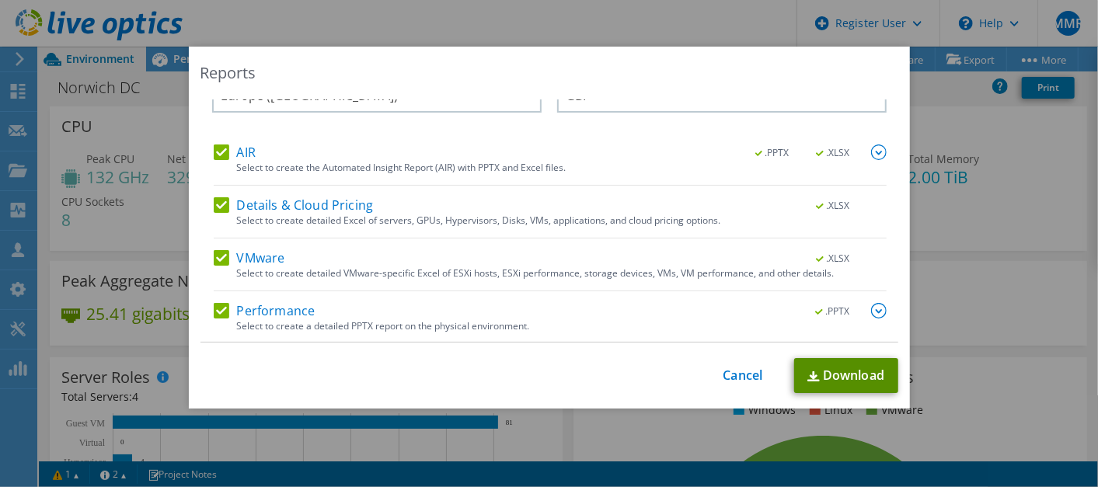
click at [821, 372] on link "Download" at bounding box center [846, 375] width 104 height 35
click at [735, 374] on link "Cancel" at bounding box center [743, 375] width 40 height 15
